Goal: Find specific page/section: Find specific page/section

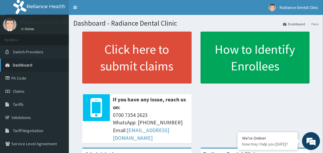
click at [18, 66] on span "Dashboard" at bounding box center [22, 65] width 19 height 5
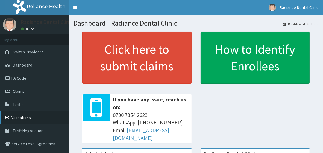
click at [19, 117] on link "Validations" at bounding box center [34, 117] width 69 height 13
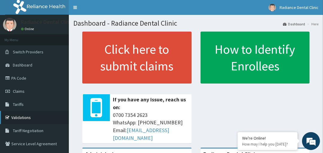
click at [19, 116] on link "Validations" at bounding box center [34, 117] width 69 height 13
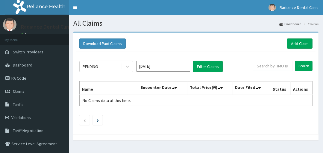
click at [22, 93] on span "Claims" at bounding box center [19, 91] width 12 height 5
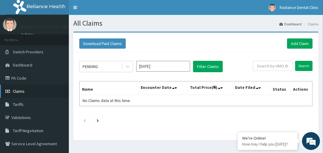
click at [15, 94] on link "Claims" at bounding box center [34, 91] width 69 height 13
click at [31, 78] on link "PA Code" at bounding box center [34, 78] width 69 height 13
